Goal: Information Seeking & Learning: Find specific fact

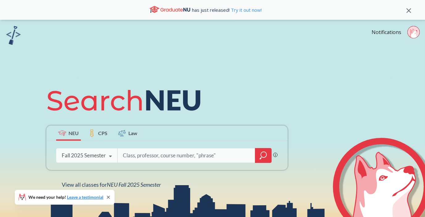
click at [127, 146] on div "Phrase search guarantees the exact search appears in the results. Ex. If you wa…" at bounding box center [166, 155] width 241 height 29
click at [139, 161] on input "search" at bounding box center [186, 155] width 128 height 13
paste input "12342"
type input "12342"
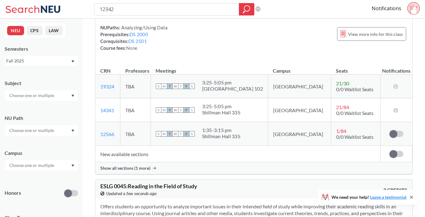
scroll to position [93, 0]
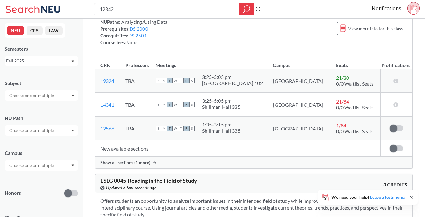
click at [149, 160] on span "Show all sections (1 more)" at bounding box center [125, 163] width 50 height 6
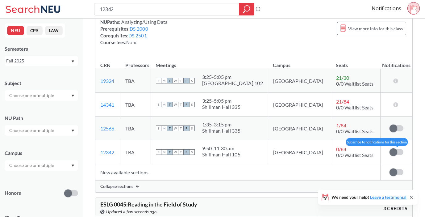
click at [392, 149] on span at bounding box center [393, 152] width 8 height 8
click at [389, 149] on input "checkbox" at bounding box center [389, 149] width 0 height 0
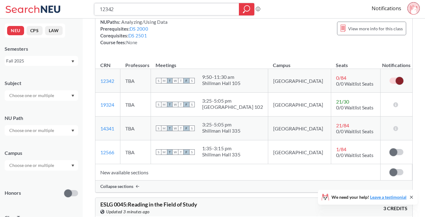
drag, startPoint x: 153, startPoint y: 4, endPoint x: 83, endPoint y: -3, distance: 69.8
click at [83, 0] on html "12342 Phrase search guarantees the exact search appears in the results. Ex. If …" at bounding box center [212, 15] width 425 height 217
